Goal: Task Accomplishment & Management: Manage account settings

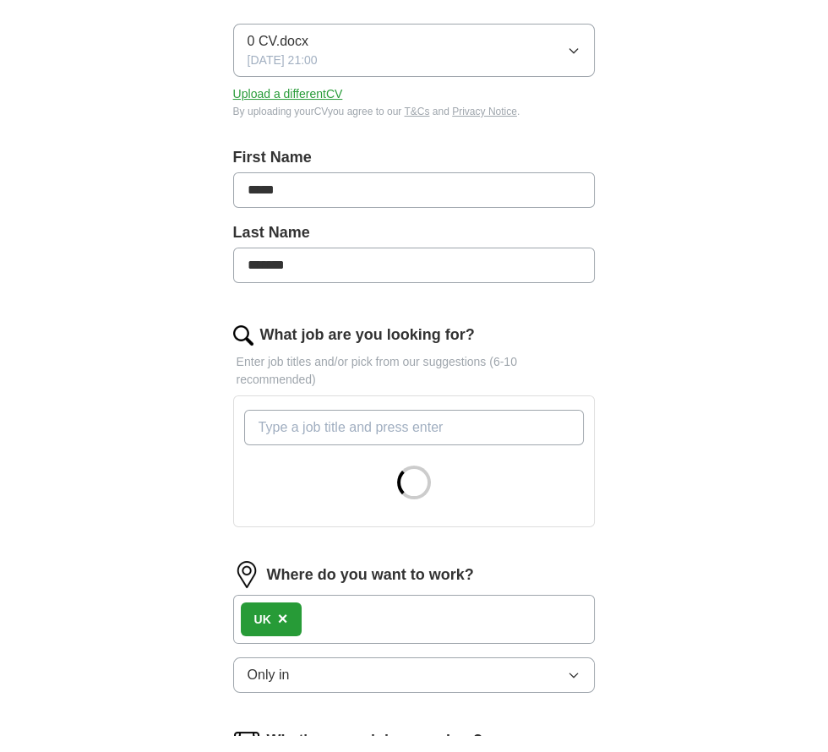
scroll to position [596, 0]
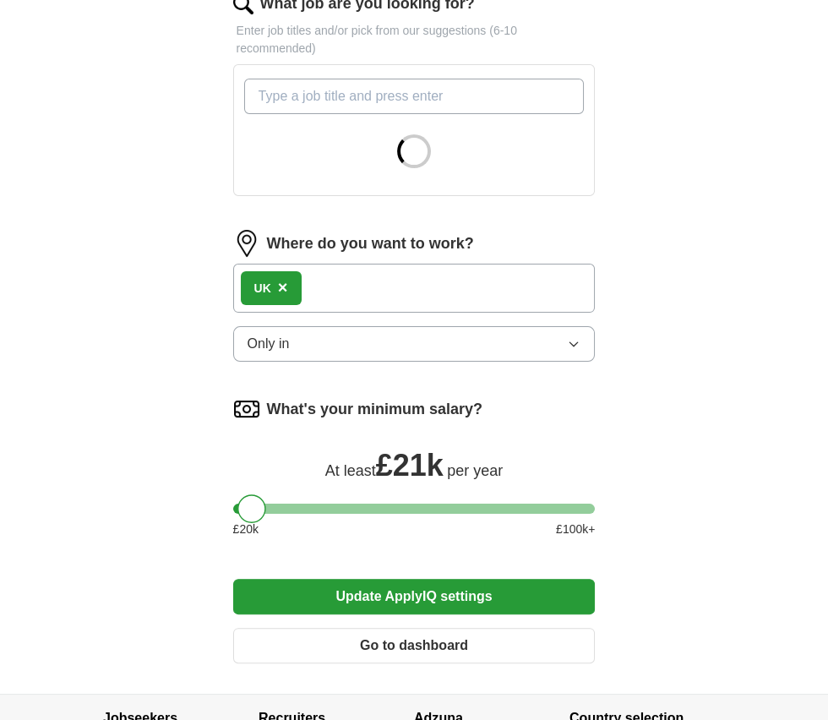
click at [278, 278] on span "×" at bounding box center [283, 287] width 10 height 19
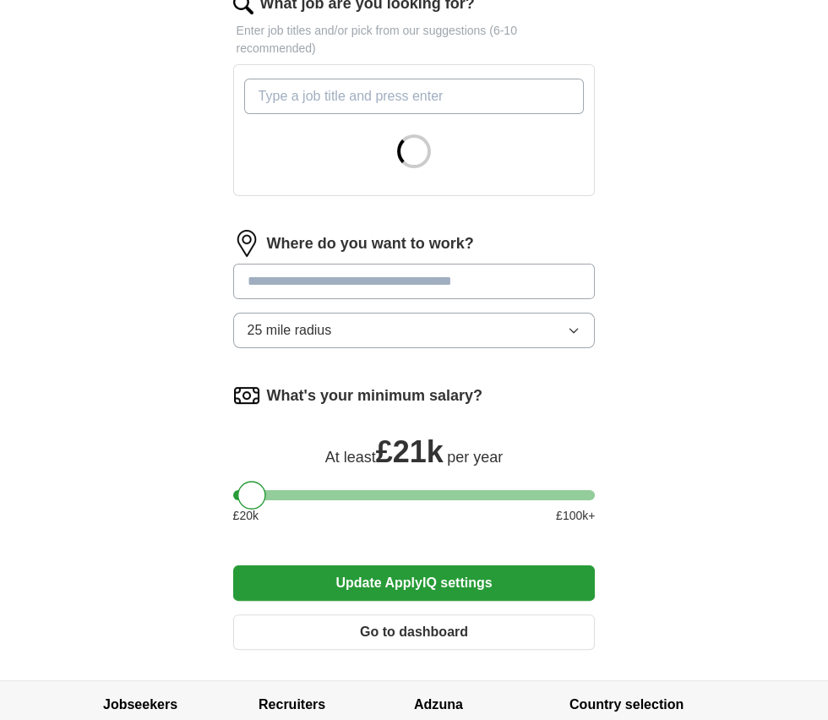
click at [382, 277] on input at bounding box center [414, 281] width 362 height 35
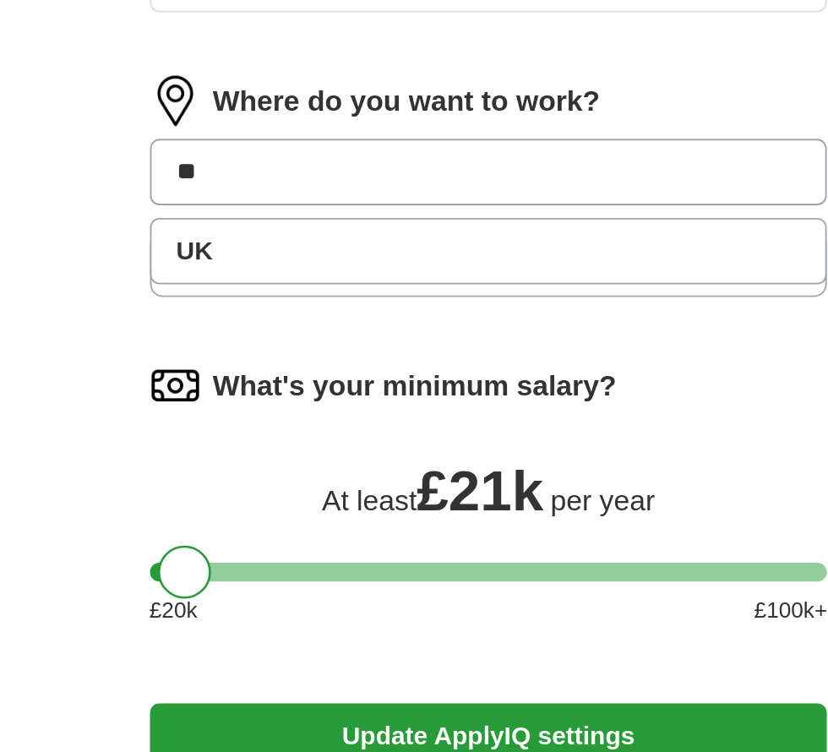
type input "**"
click at [233, 565] on button "Update ApplyIQ settings" at bounding box center [414, 582] width 362 height 35
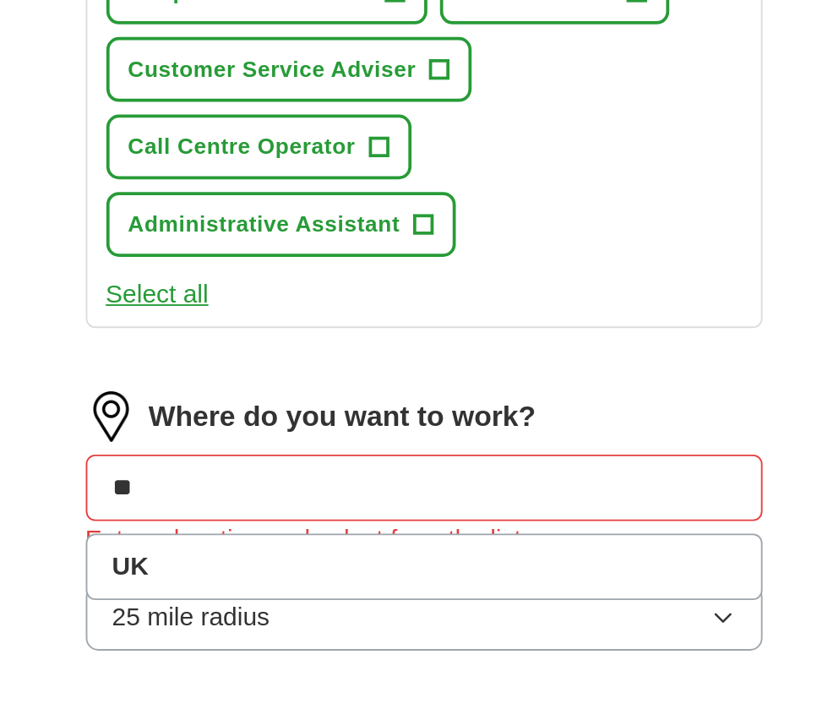
click at [462, 617] on li "UK" at bounding box center [414, 634] width 361 height 34
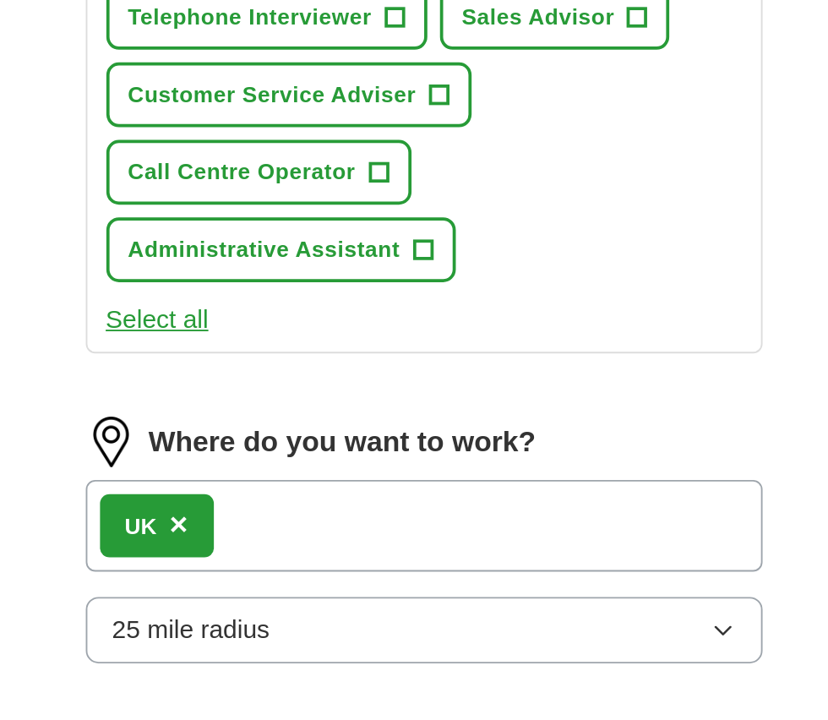
scroll to position [880, 0]
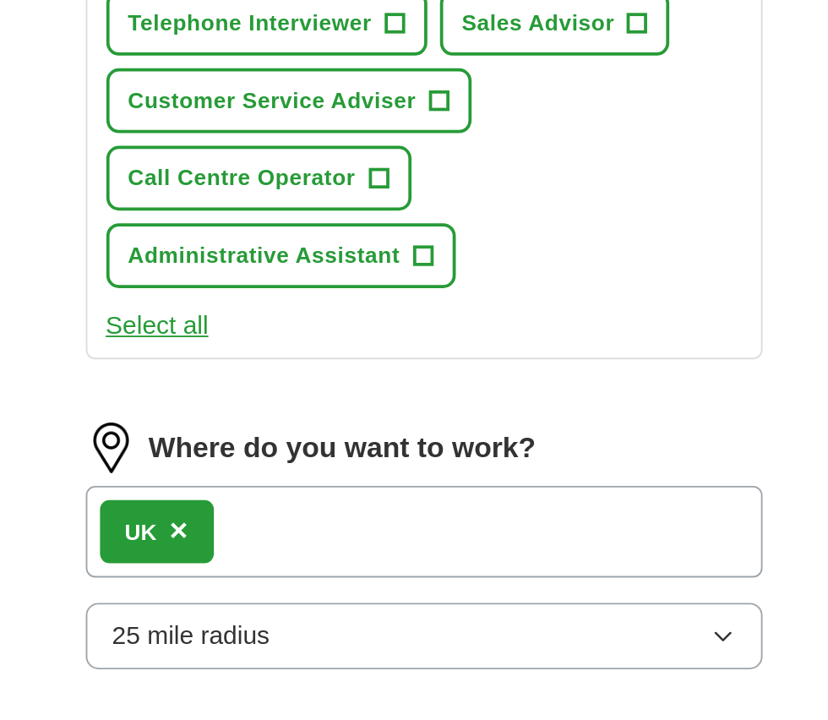
click at [458, 636] on button "25 mile radius" at bounding box center [414, 653] width 362 height 35
click at [447, 683] on div "Only in" at bounding box center [415, 693] width 334 height 20
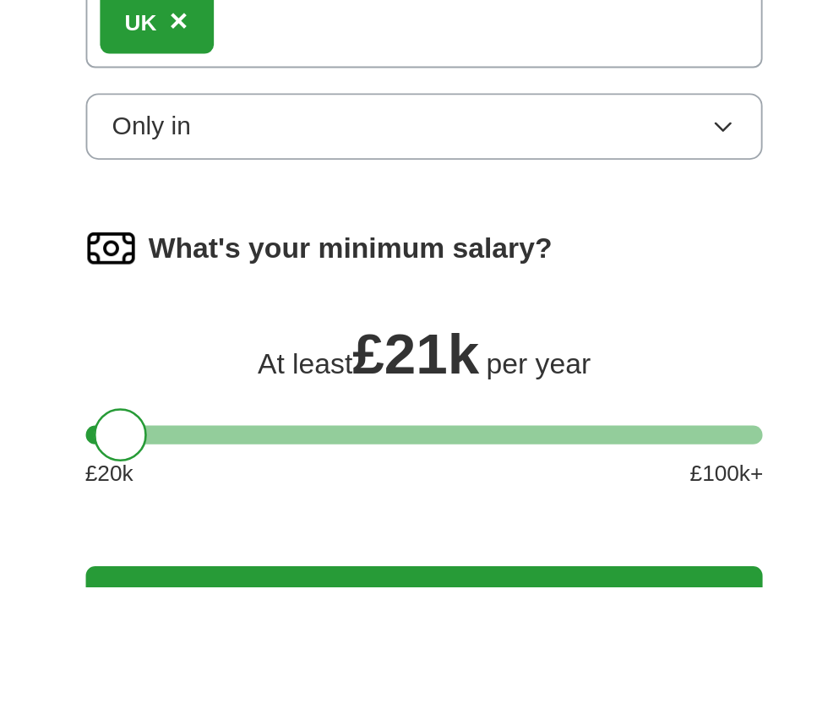
scroll to position [1060, 0]
click at [476, 709] on button "Update ApplyIQ settings" at bounding box center [414, 726] width 362 height 35
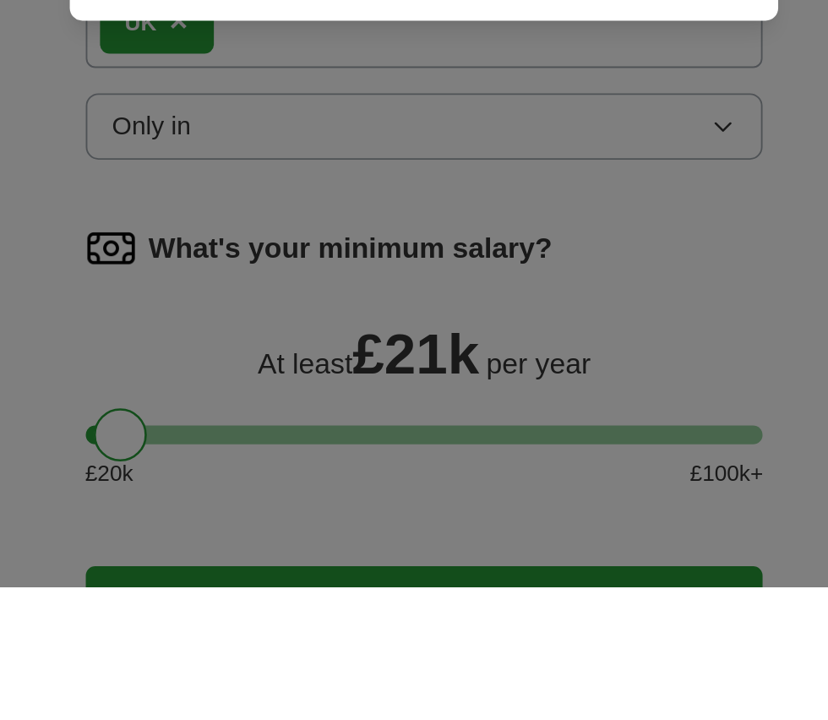
click at [474, 397] on button "Continue" at bounding box center [414, 379] width 338 height 35
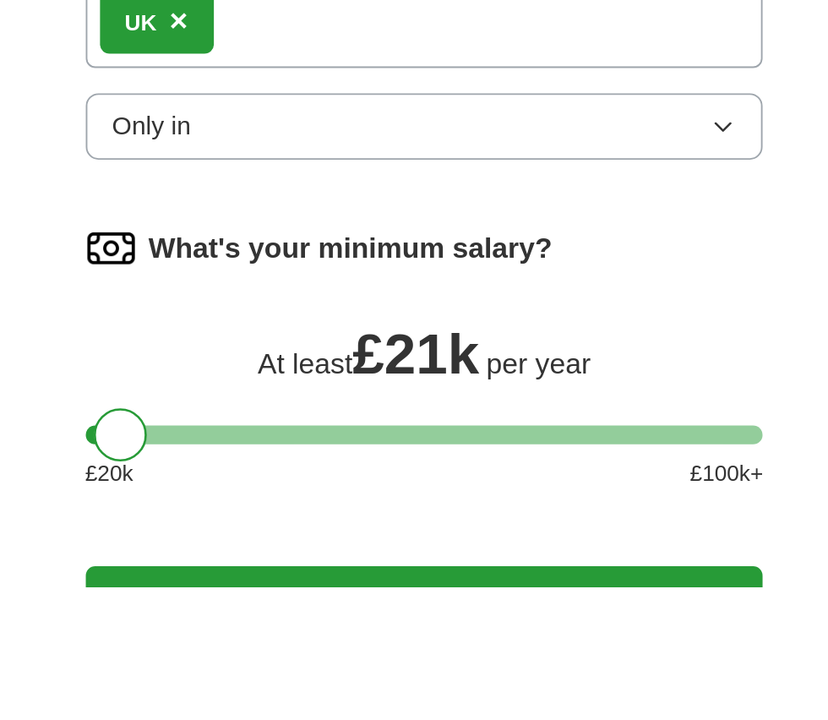
scroll to position [1208, 0]
